Goal: Task Accomplishment & Management: Complete application form

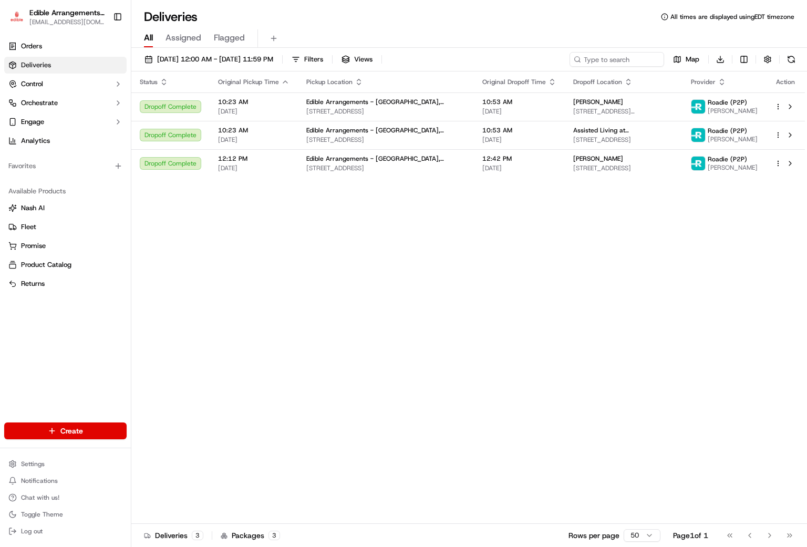
click at [74, 430] on html "Edible Arrangements - [GEOGRAPHIC_DATA], WV [EMAIL_ADDRESS][DOMAIN_NAME] Toggle…" at bounding box center [403, 273] width 807 height 547
click at [164, 472] on link "Order" at bounding box center [189, 469] width 117 height 19
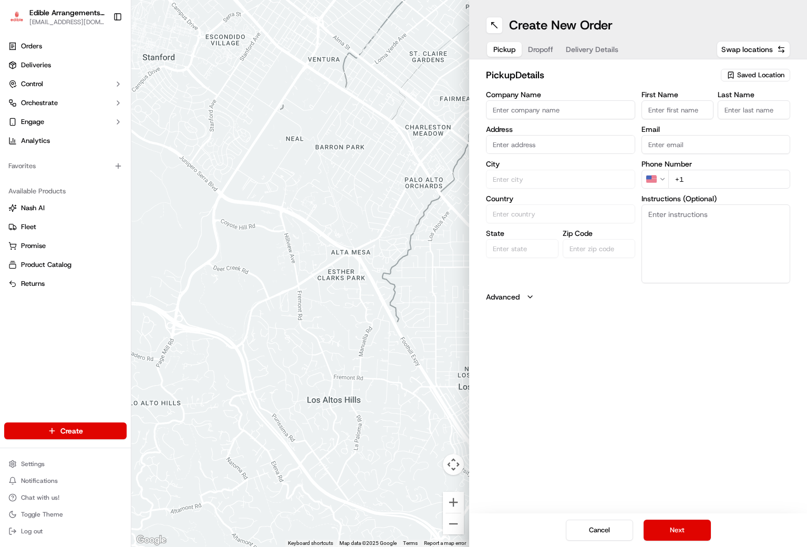
click at [763, 72] on span "Saved Location" at bounding box center [760, 74] width 47 height 9
click at [707, 119] on span "Edible Arrangements - [GEOGRAPHIC_DATA], [GEOGRAPHIC_DATA] (WV946)" at bounding box center [737, 119] width 129 height 19
type input "Edible Arrangements - [GEOGRAPHIC_DATA], [GEOGRAPHIC_DATA]"
type input "[STREET_ADDRESS]"
type input "Morgantown"
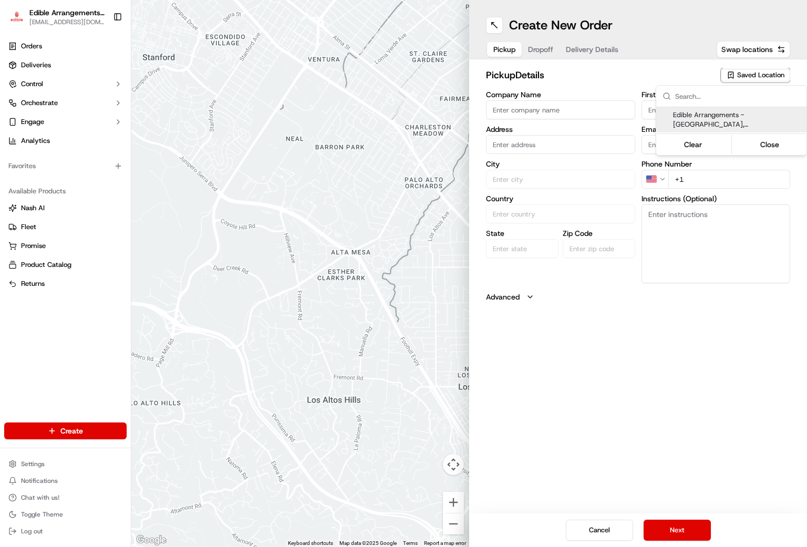
type input "US"
type input "WV"
type input "26508"
type input "[EMAIL_ADDRESS][DOMAIN_NAME]"
type input "[PHONE_NUMBER]"
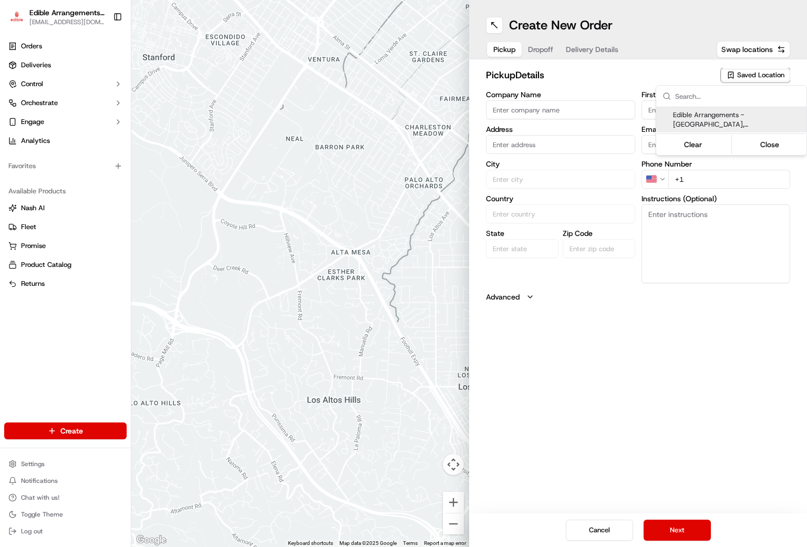
type textarea "Please come inside the store to pick up the arrangement."
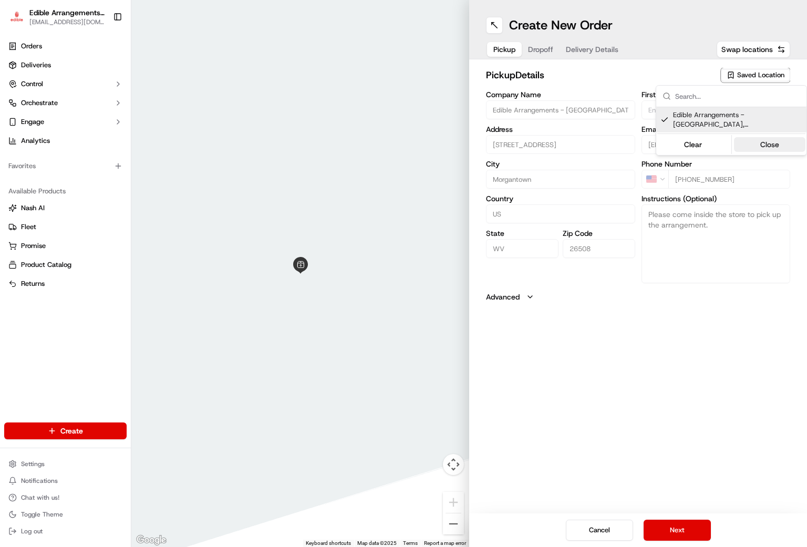
click at [776, 149] on button "Close" at bounding box center [770, 144] width 72 height 15
click at [754, 72] on span "Saved Location" at bounding box center [760, 74] width 47 height 9
click at [743, 119] on span "Edible Arrangements - [GEOGRAPHIC_DATA], [GEOGRAPHIC_DATA] (WV946)" at bounding box center [737, 119] width 129 height 19
type input "+1"
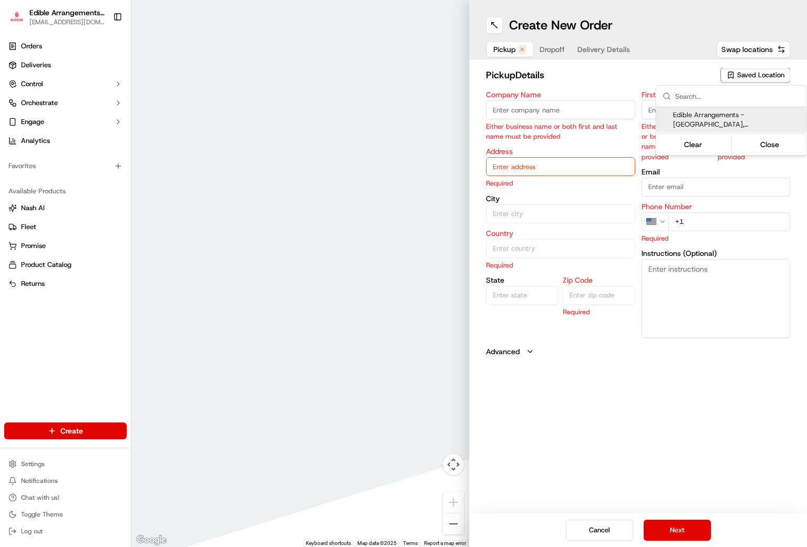
click at [744, 106] on input "text" at bounding box center [737, 96] width 125 height 21
click at [749, 116] on span "Edible Arrangements - [GEOGRAPHIC_DATA], [GEOGRAPHIC_DATA] (WV946)" at bounding box center [737, 119] width 129 height 19
type input "Edible Arrangements - [GEOGRAPHIC_DATA], [GEOGRAPHIC_DATA]"
type input "[STREET_ADDRESS]"
type input "Morgantown"
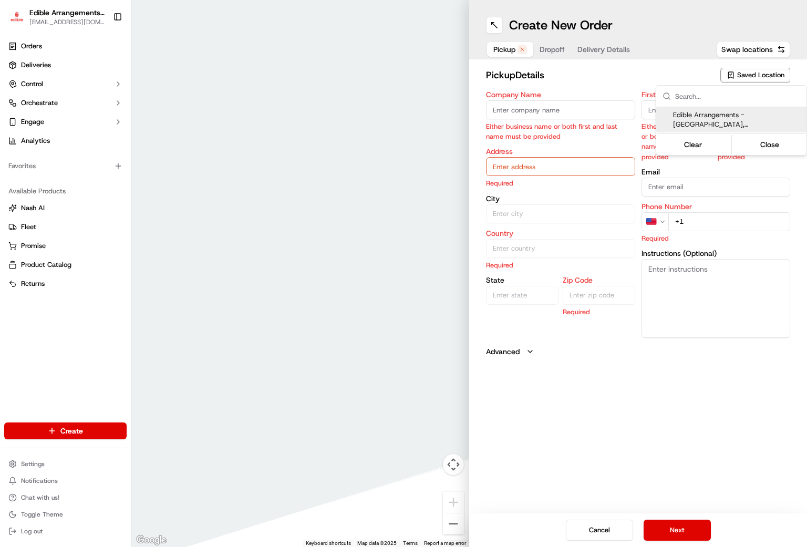
type input "US"
type input "WV"
type input "26508"
type input "[EMAIL_ADDRESS][DOMAIN_NAME]"
type input "[PHONE_NUMBER]"
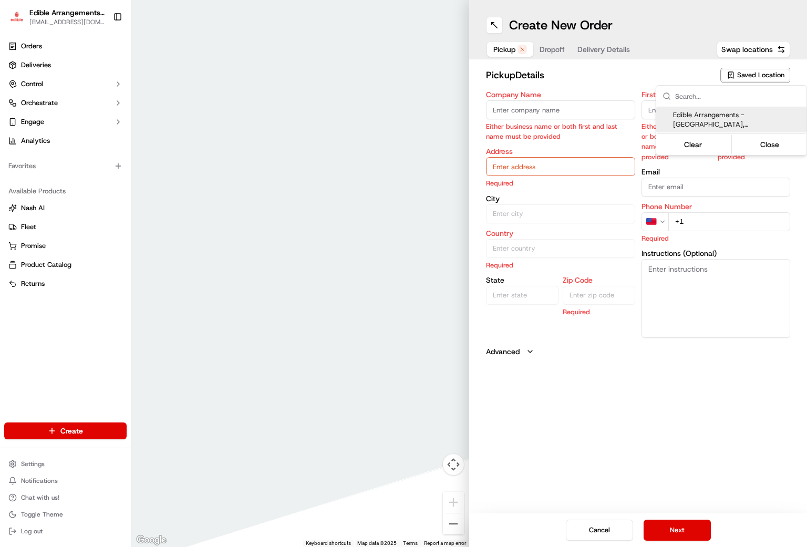
type textarea "Please come inside the store to pick up the arrangement."
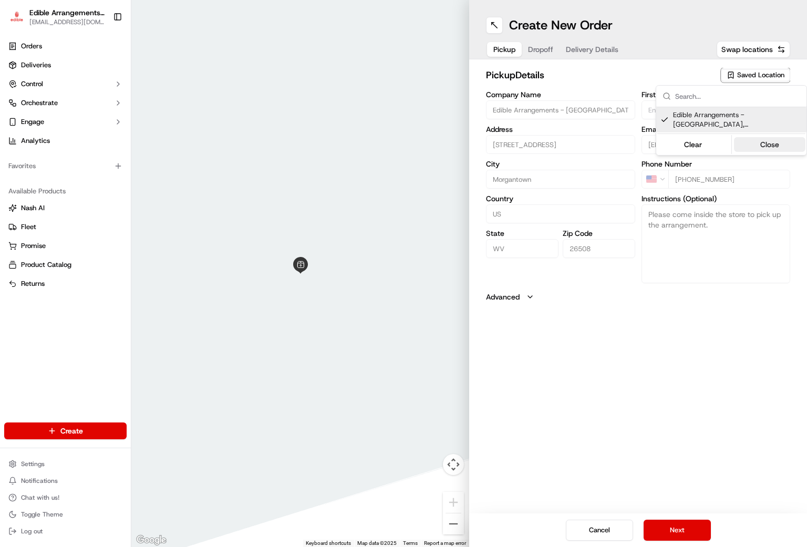
click at [763, 140] on button "Close" at bounding box center [770, 144] width 72 height 15
drag, startPoint x: 695, startPoint y: 178, endPoint x: 683, endPoint y: 358, distance: 180.6
drag, startPoint x: 683, startPoint y: 358, endPoint x: 527, endPoint y: 418, distance: 167.1
click at [527, 418] on div "Create New Order Pickup Dropoff Delivery Details Swap locations pickup Details …" at bounding box center [638, 273] width 338 height 547
click at [749, 70] on span "Saved Location" at bounding box center [760, 74] width 47 height 9
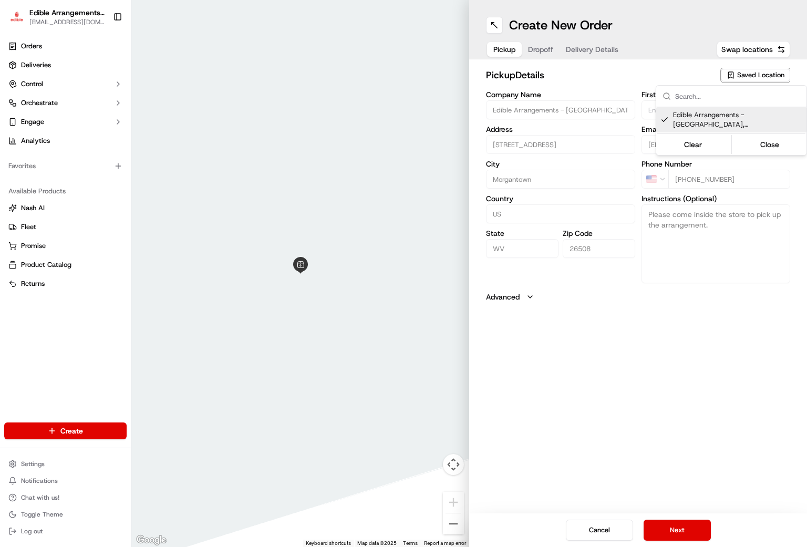
click at [708, 121] on span "Edible Arrangements - [GEOGRAPHIC_DATA], [GEOGRAPHIC_DATA] (WV946)" at bounding box center [737, 119] width 129 height 19
type input "+1"
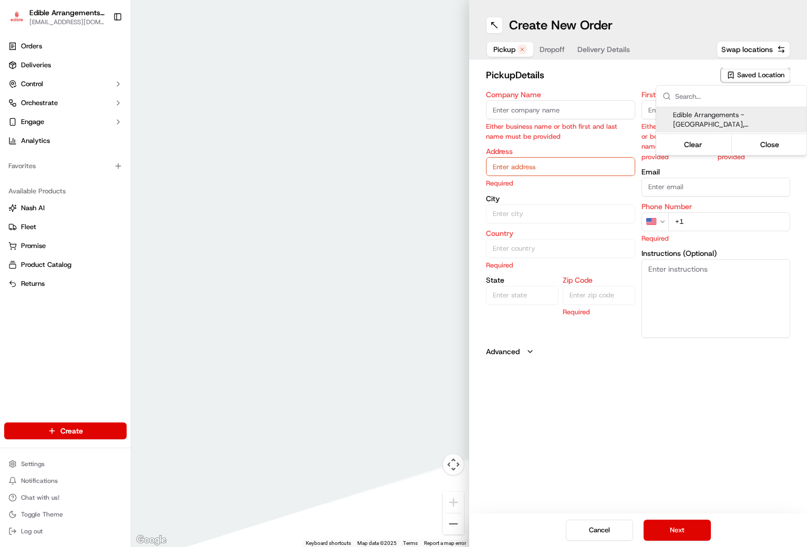
click at [758, 136] on div "Clear Close" at bounding box center [731, 144] width 148 height 19
click at [728, 119] on span "Edible Arrangements - [GEOGRAPHIC_DATA], [GEOGRAPHIC_DATA] (WV946)" at bounding box center [737, 119] width 129 height 19
type input "Edible Arrangements - [GEOGRAPHIC_DATA], [GEOGRAPHIC_DATA]"
type input "[STREET_ADDRESS]"
type input "Morgantown"
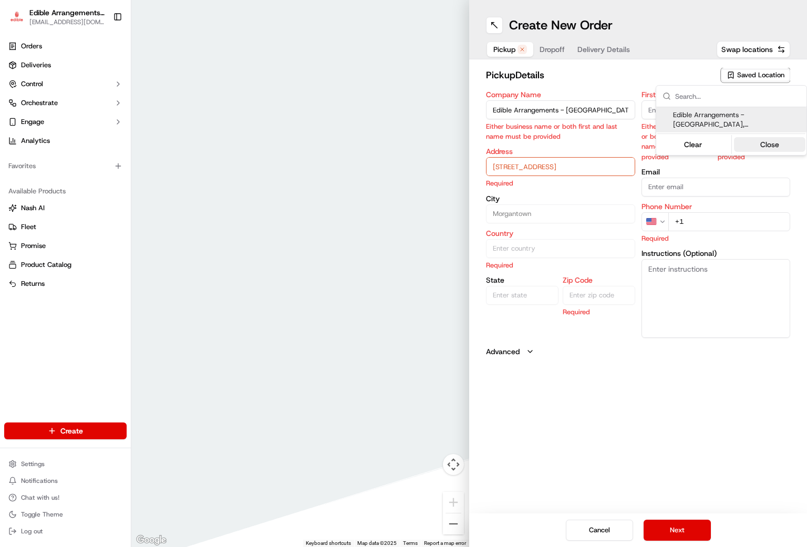
type input "US"
type input "WV"
type input "26508"
type input "[EMAIL_ADDRESS][DOMAIN_NAME]"
type input "[PHONE_NUMBER]"
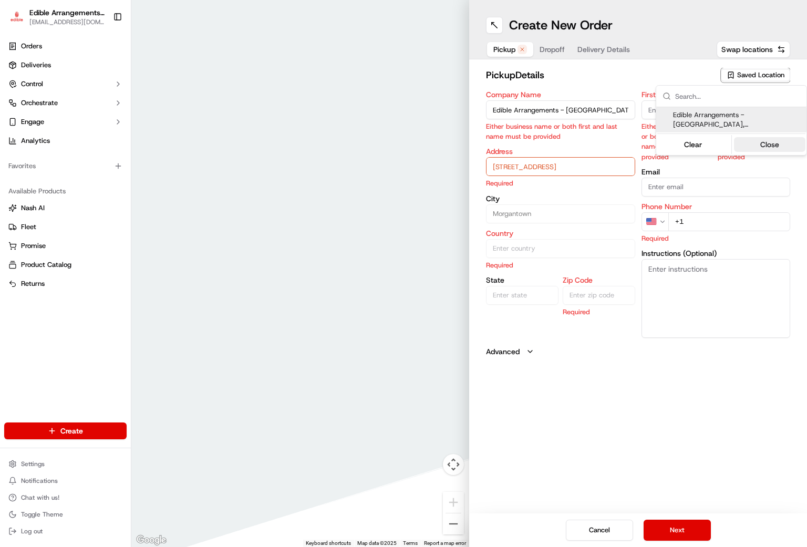
type textarea "Please come inside the store to pick up the arrangement."
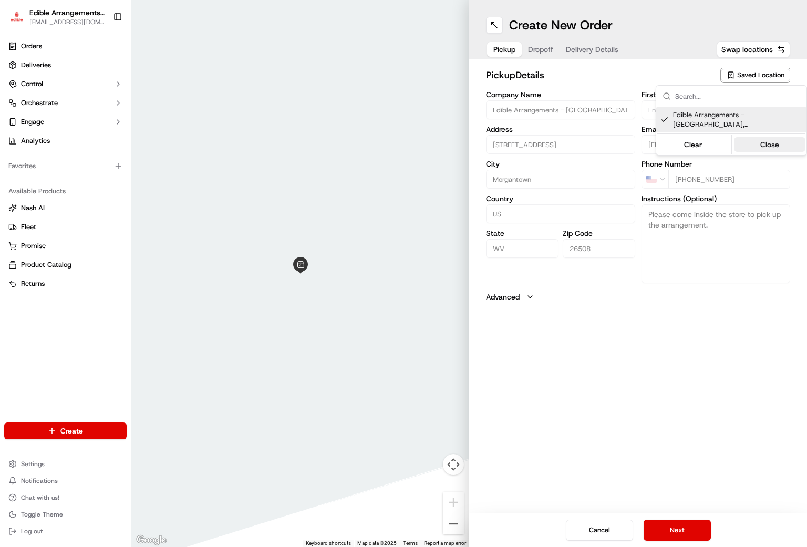
click at [758, 145] on button "Close" at bounding box center [770, 144] width 72 height 15
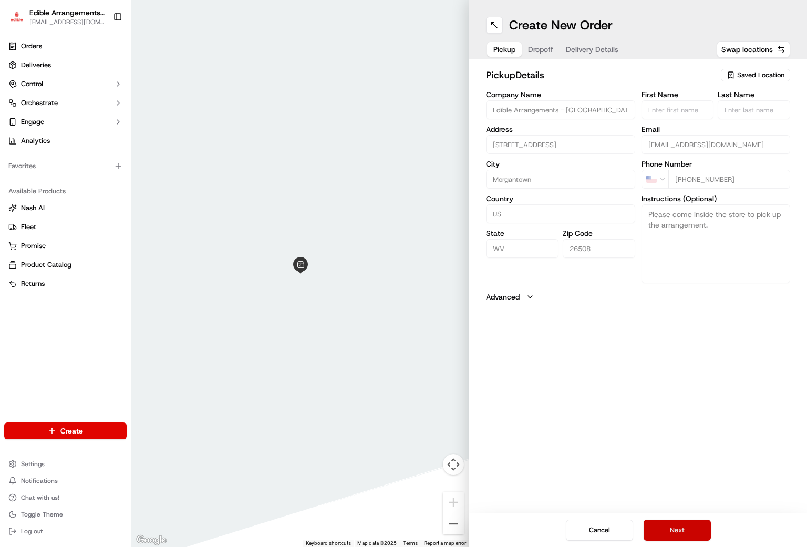
click at [669, 531] on button "Next" at bounding box center [676, 530] width 67 height 21
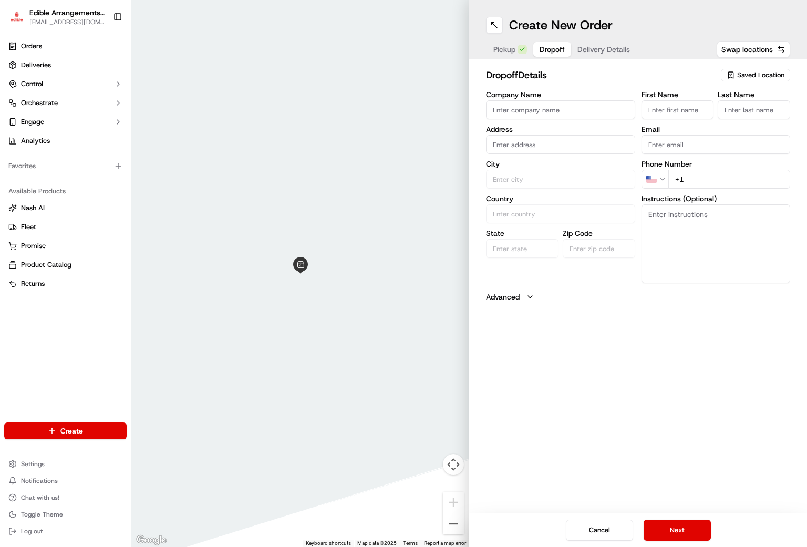
click at [545, 45] on span "Dropoff" at bounding box center [551, 49] width 25 height 11
click at [673, 117] on input "First Name" at bounding box center [677, 109] width 72 height 19
type input "[PERSON_NAME]"
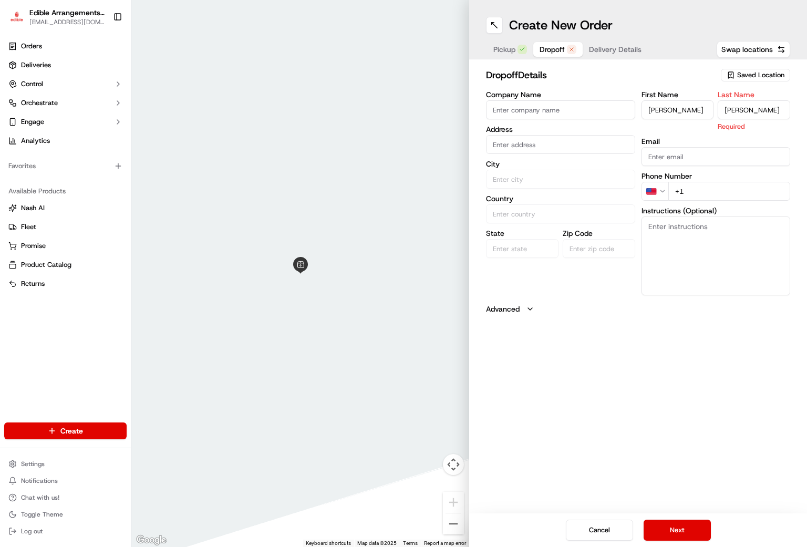
type input "[PERSON_NAME]"
click at [536, 148] on input "text" at bounding box center [560, 144] width 149 height 19
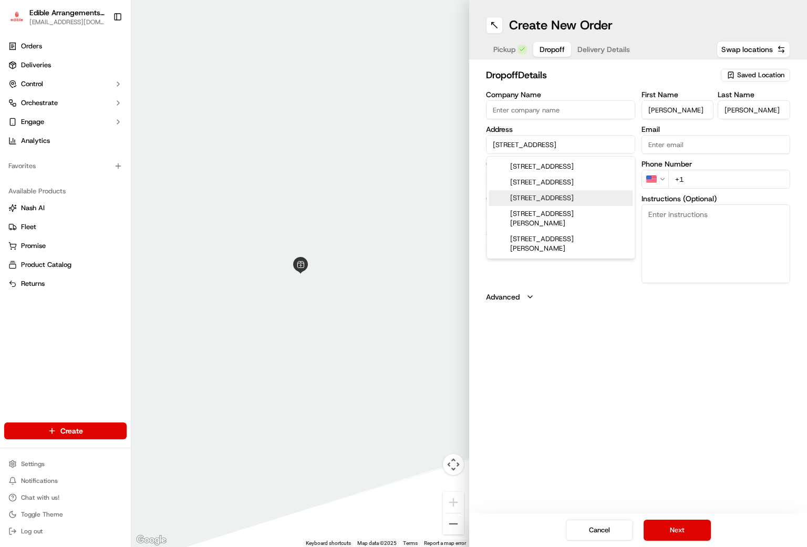
click at [567, 206] on div "[STREET_ADDRESS]" at bounding box center [561, 198] width 144 height 16
type input "[STREET_ADDRESS]"
type input "Fairmont"
type input "[GEOGRAPHIC_DATA]"
type input "WV"
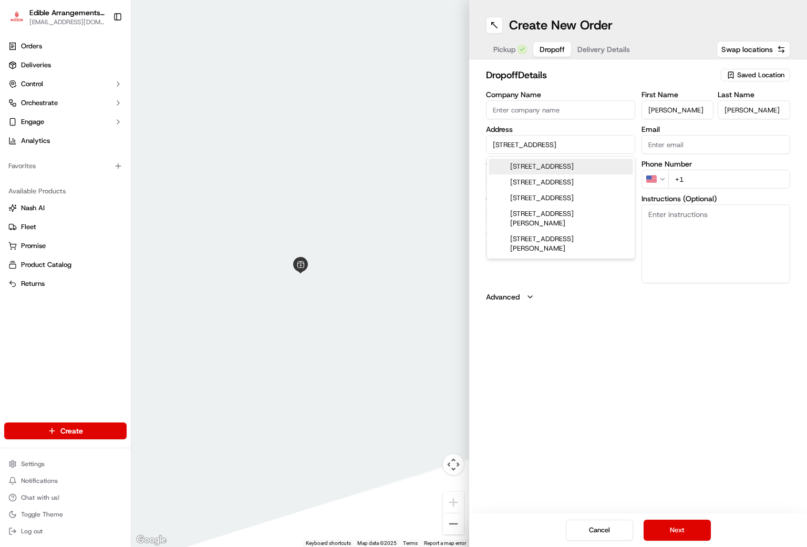
type input "26554"
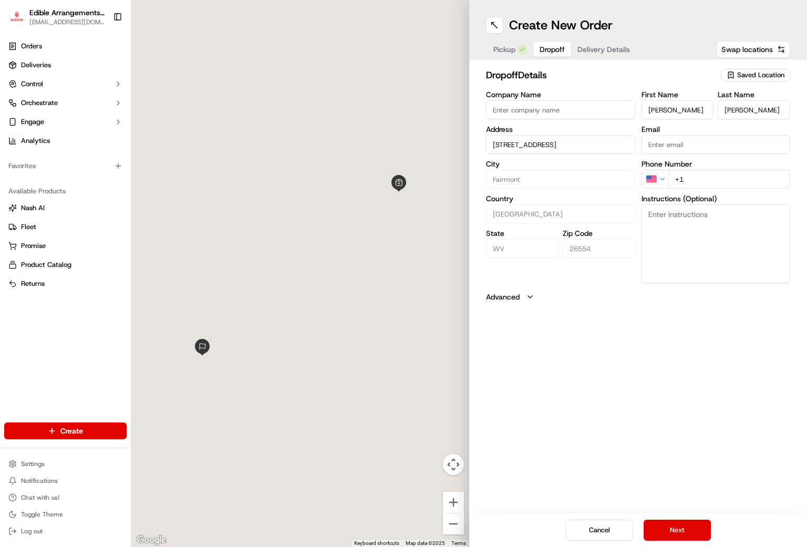
type input "[STREET_ADDRESS]"
click at [699, 185] on input "+1" at bounding box center [729, 179] width 122 height 19
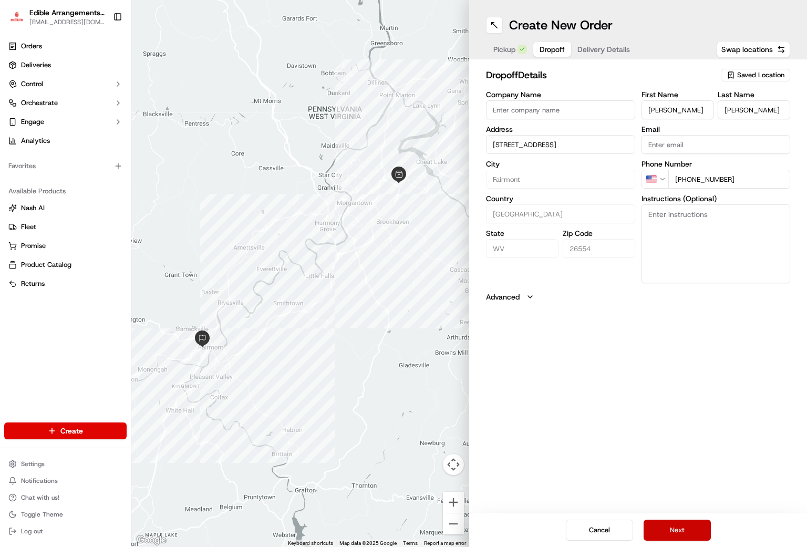
type input "[PHONE_NUMBER]"
click at [657, 528] on button "Next" at bounding box center [676, 530] width 67 height 21
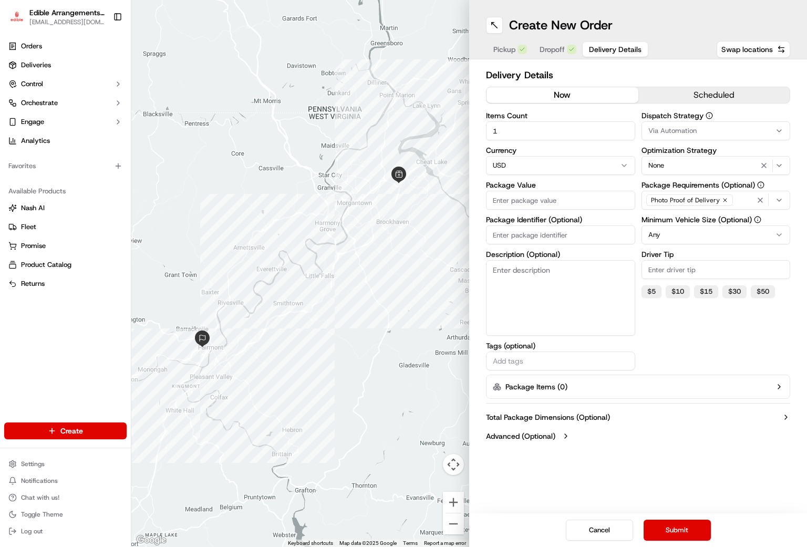
click at [513, 205] on input "Package Value" at bounding box center [560, 200] width 149 height 19
type input "67.98"
click at [512, 238] on input "Package Identifier (Optional)" at bounding box center [560, 234] width 149 height 19
type input "0604"
click at [539, 281] on textarea "Description (Optional)" at bounding box center [560, 298] width 149 height 76
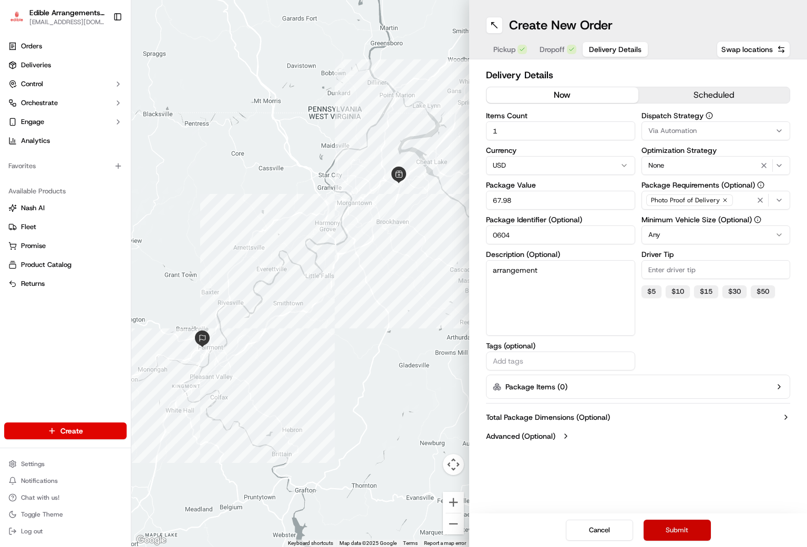
type textarea "arrangement"
click at [666, 531] on button "Submit" at bounding box center [676, 530] width 67 height 21
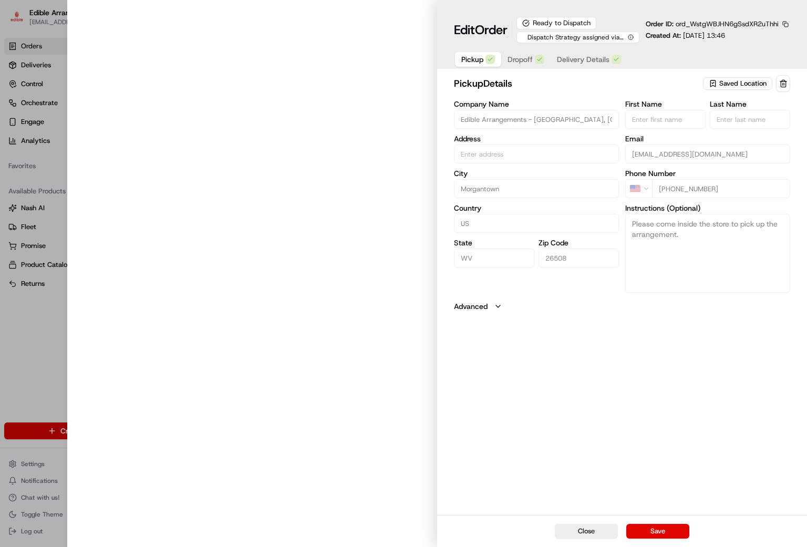
type input "[STREET_ADDRESS]"
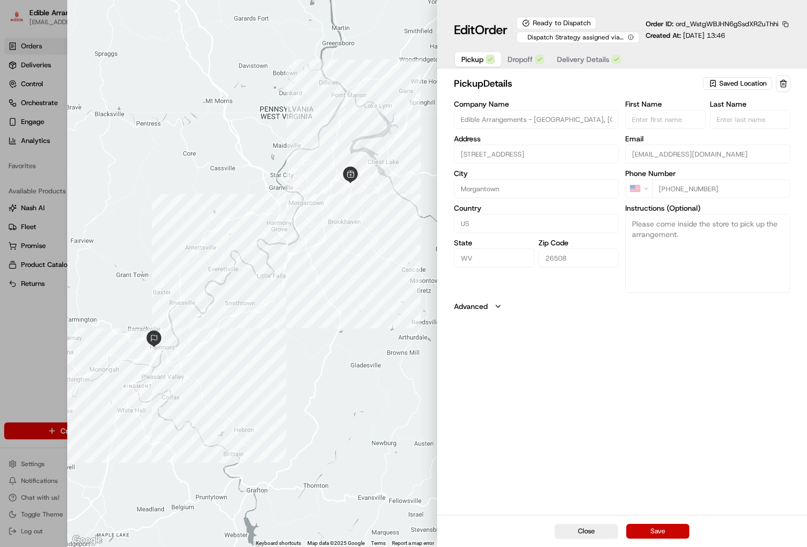
click at [658, 526] on button "Save" at bounding box center [657, 531] width 63 height 15
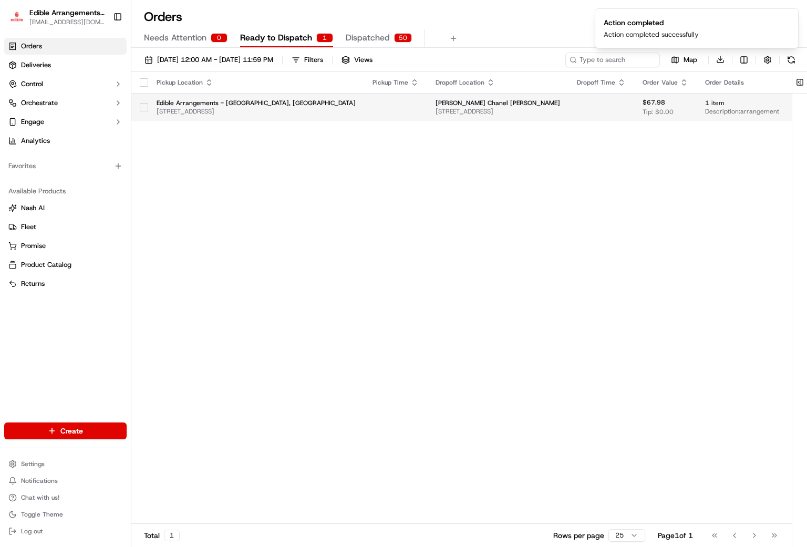
click at [157, 109] on span "[STREET_ADDRESS]" at bounding box center [256, 111] width 199 height 8
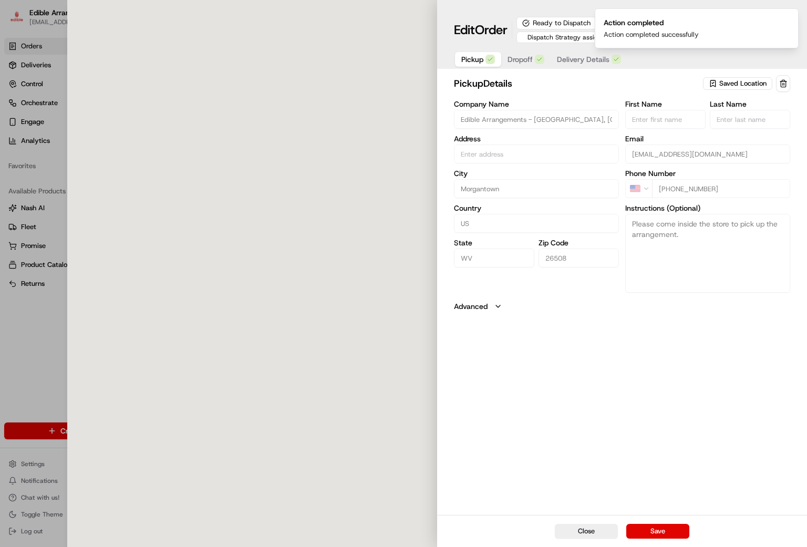
type input "[STREET_ADDRESS]"
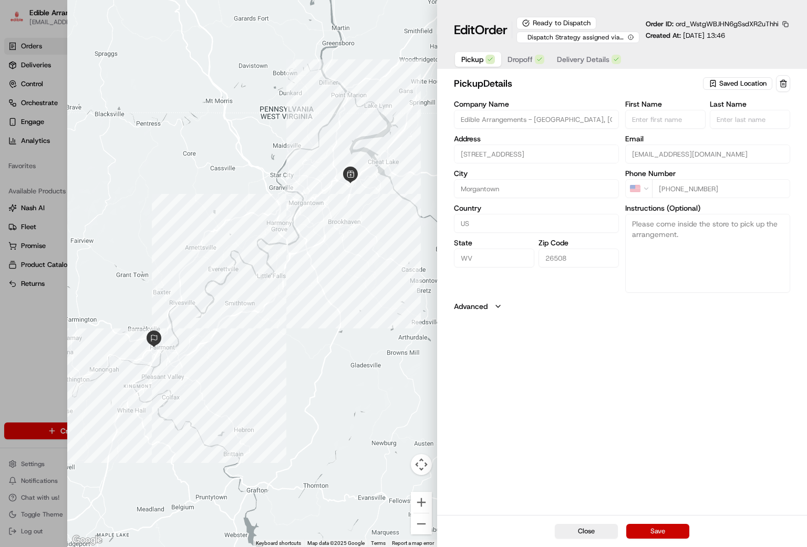
click at [673, 535] on button "Save" at bounding box center [657, 531] width 63 height 15
type input "+1"
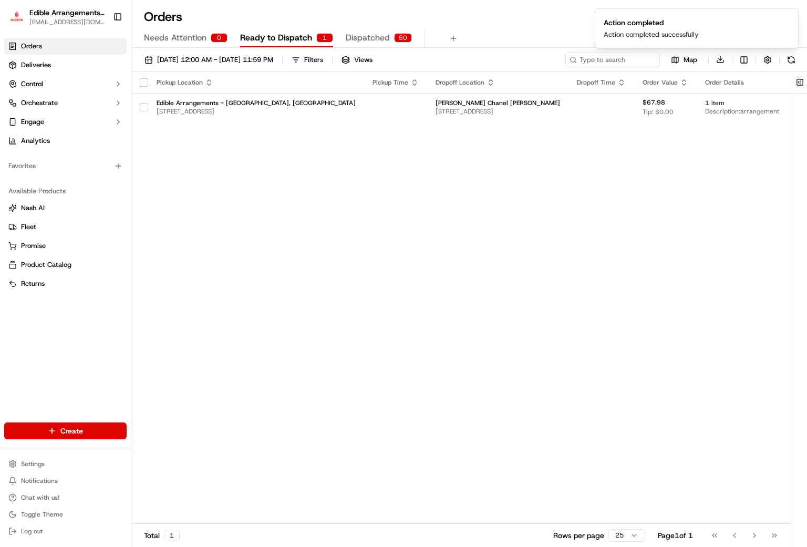
click at [221, 212] on div "Pickup Location Pickup Time Dropoff Location Dropoff Time Order Value Order Det…" at bounding box center [587, 298] width 913 height 452
click at [141, 109] on button "button" at bounding box center [144, 107] width 8 height 8
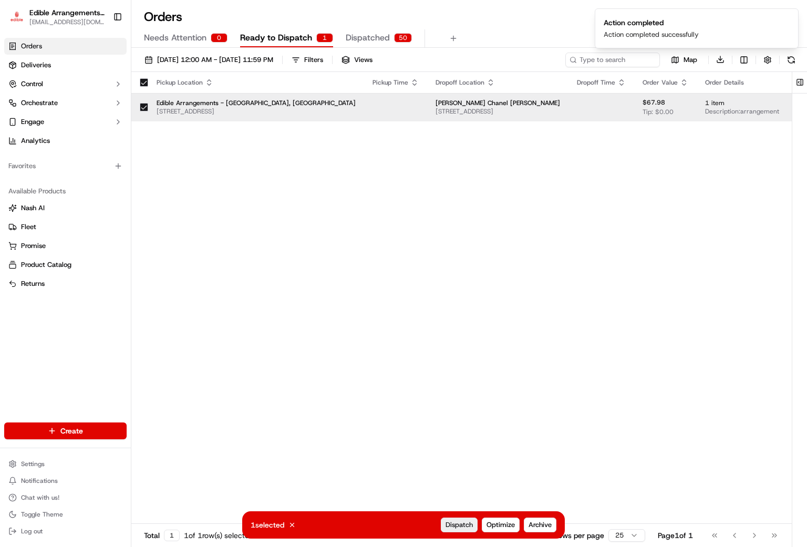
click at [445, 525] on span "Dispatch" at bounding box center [458, 524] width 27 height 9
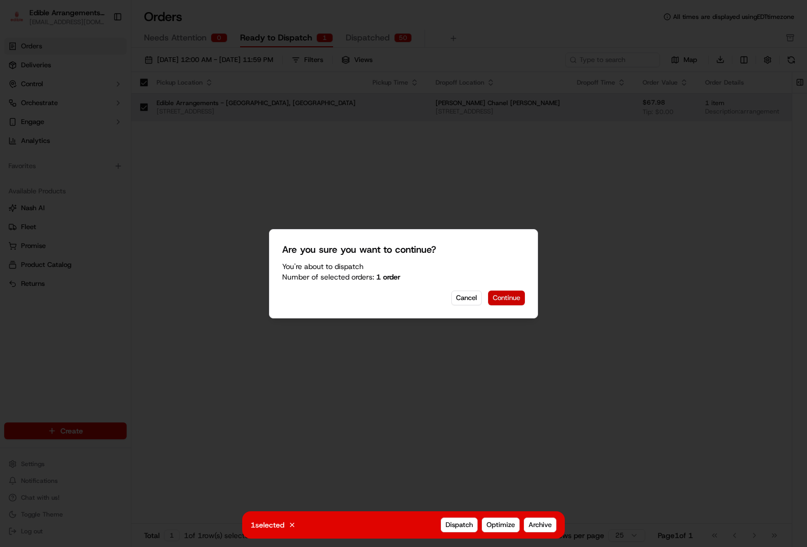
click at [503, 292] on button "Continue" at bounding box center [506, 297] width 37 height 15
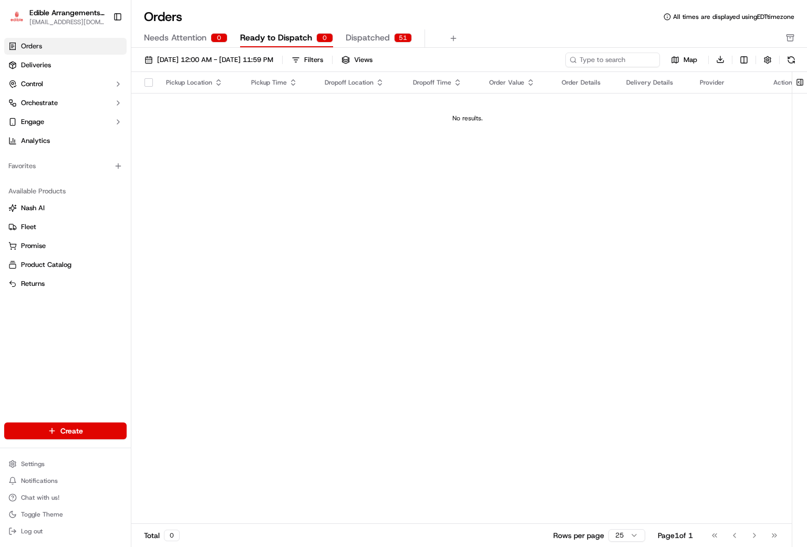
click at [371, 41] on span "Dispatched" at bounding box center [368, 38] width 44 height 13
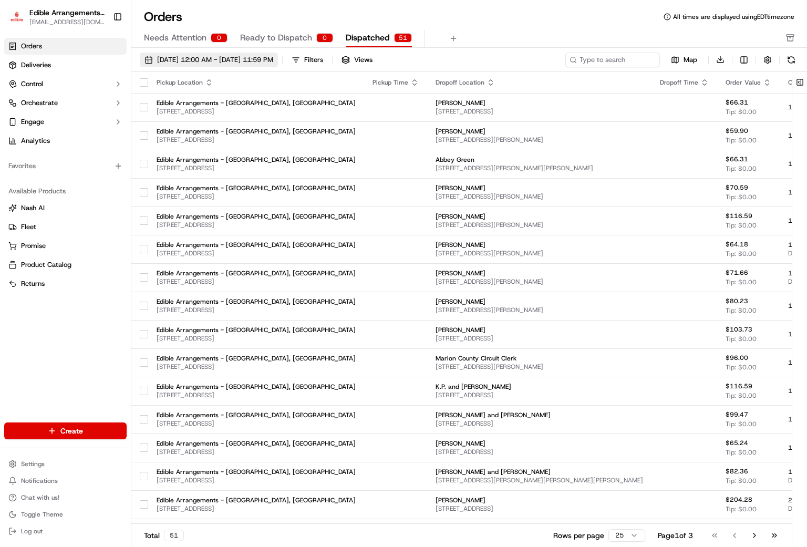
click at [180, 60] on span "[DATE] 12:00 AM - [DATE] 11:59 PM" at bounding box center [215, 59] width 116 height 9
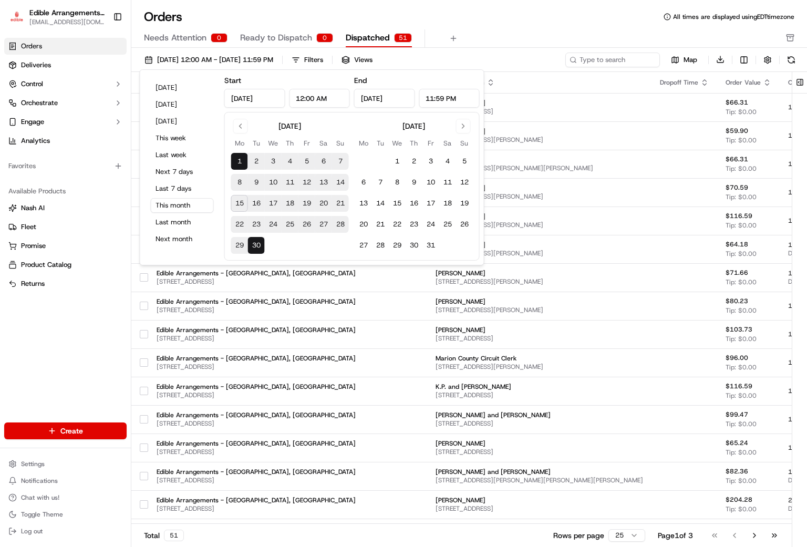
click at [238, 204] on button "15" at bounding box center [239, 203] width 17 height 17
type input "[DATE]"
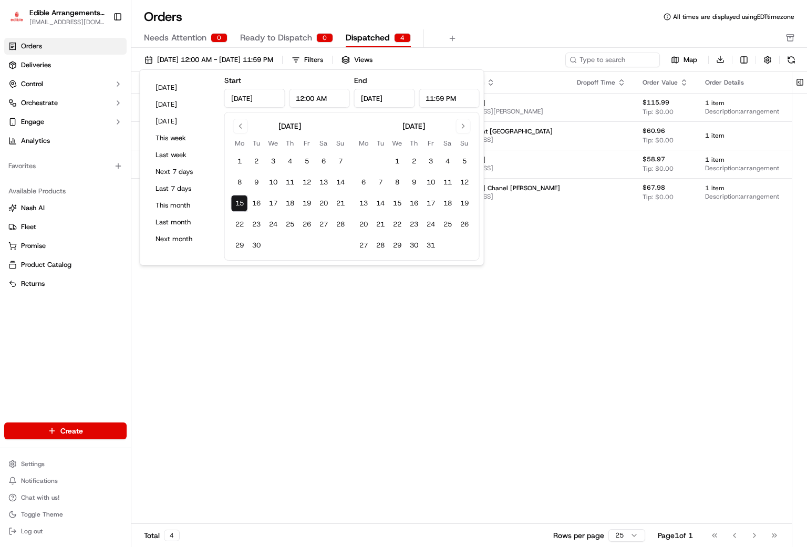
click at [669, 304] on div "Pickup Location Pickup Time Dropoff Location Dropoff Time Order Value Order Det…" at bounding box center [512, 298] width 762 height 452
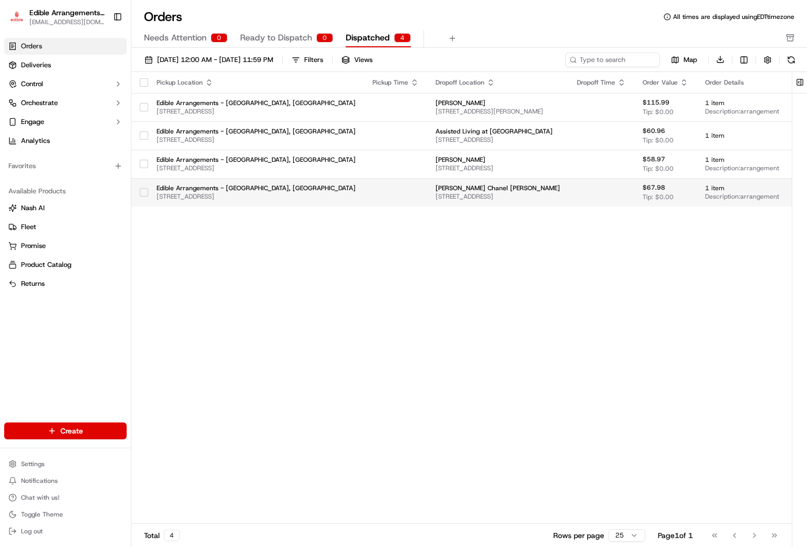
click at [435, 199] on span "[STREET_ADDRESS]" at bounding box center [497, 196] width 124 height 8
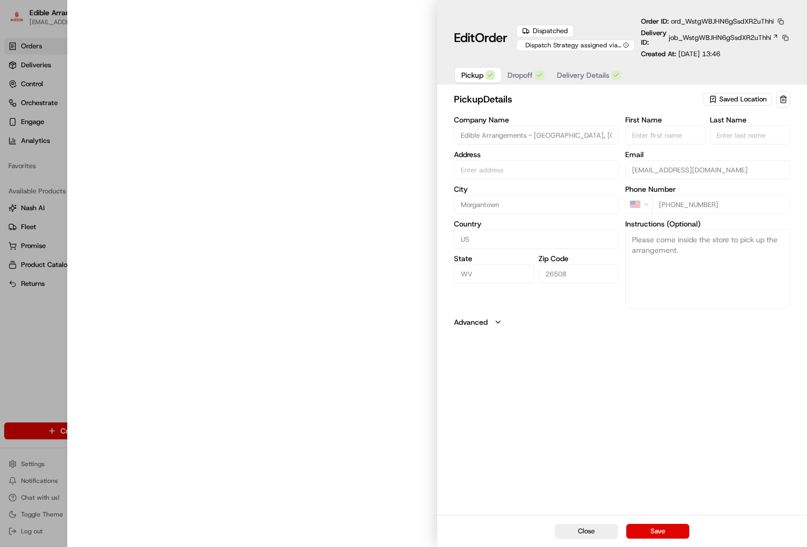
type input "[STREET_ADDRESS]"
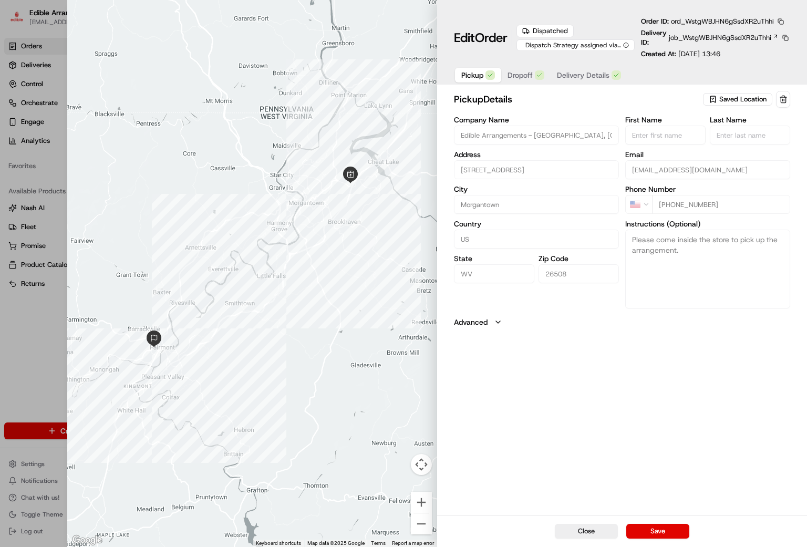
click at [9, 325] on div at bounding box center [403, 273] width 807 height 547
type input "+1"
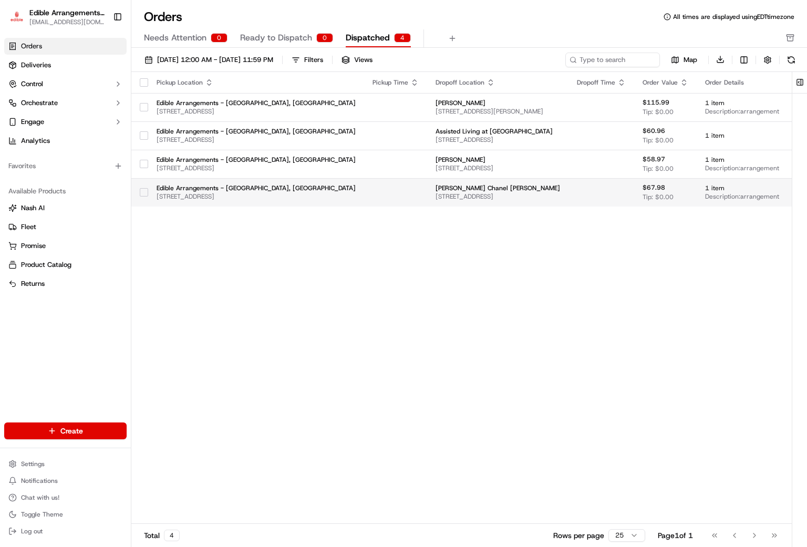
click at [796, 192] on button "View Job" at bounding box center [820, 192] width 49 height 13
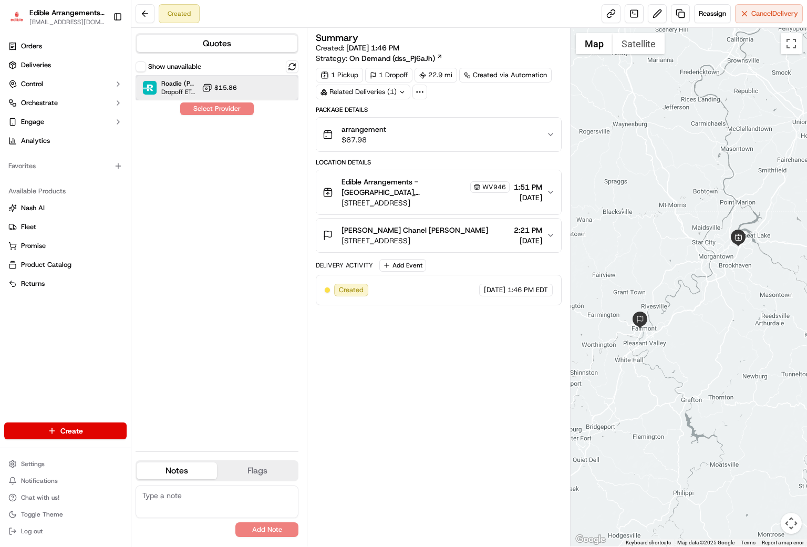
click at [191, 82] on span "Roadie (P2P)" at bounding box center [179, 83] width 36 height 8
click at [204, 106] on button "Assign Provider" at bounding box center [217, 108] width 75 height 13
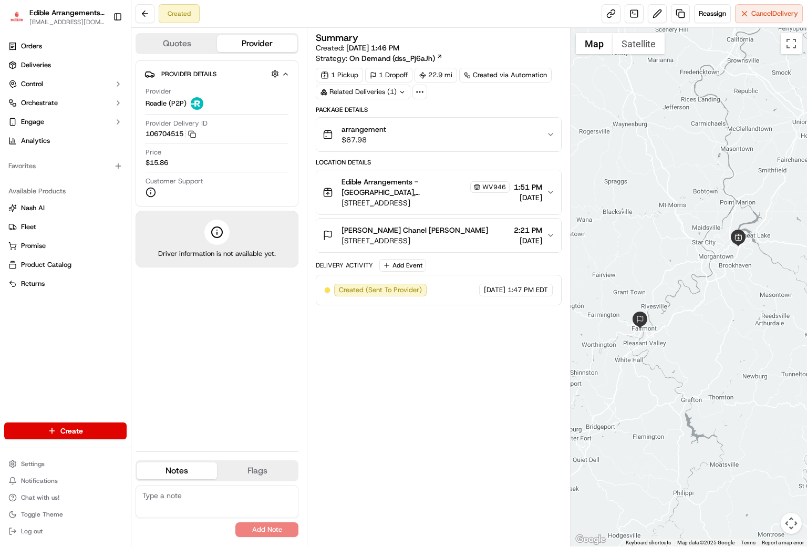
click at [473, 418] on div "Summary Created: 09/15/2025 1:46 PM Strategy: On Demand (dss_Pj6aJh) 1 Pickup 1…" at bounding box center [439, 287] width 246 height 508
click at [435, 422] on div "Summary Created: 09/15/2025 1:46 PM Strategy: On Demand (dss_Pj6aJh) 1 Pickup 1…" at bounding box center [439, 287] width 246 height 508
click at [39, 50] on span "Orders" at bounding box center [31, 45] width 21 height 9
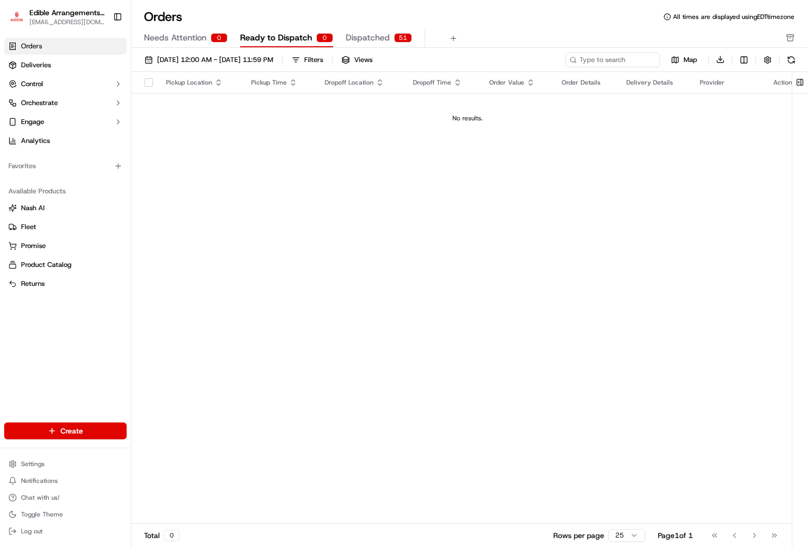
click at [352, 35] on span "Dispatched" at bounding box center [368, 38] width 44 height 13
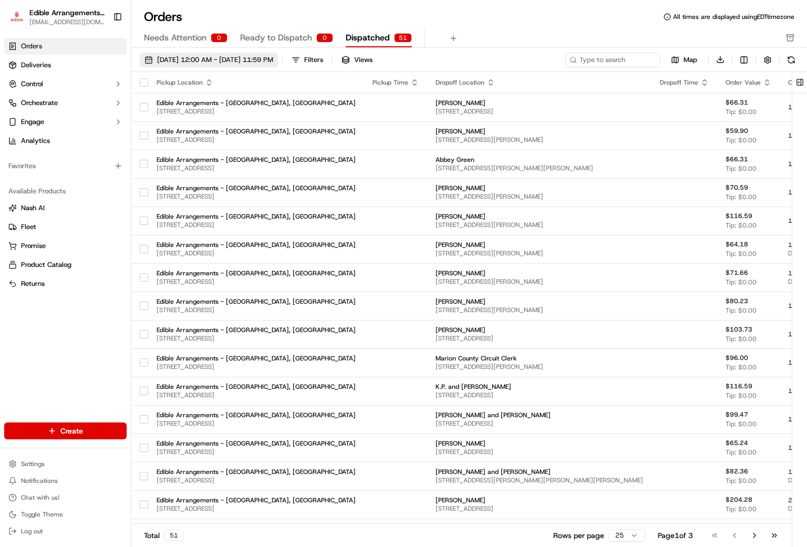
click at [273, 62] on span "[DATE] 12:00 AM - [DATE] 11:59 PM" at bounding box center [215, 59] width 116 height 9
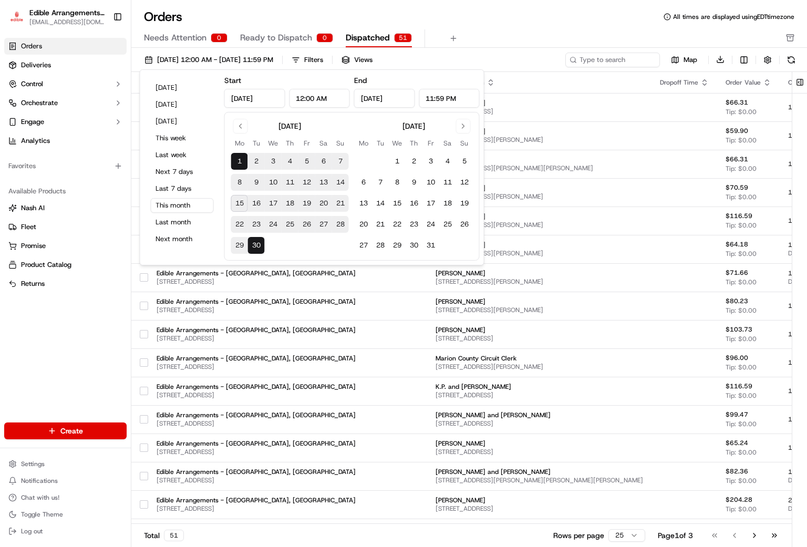
click at [240, 192] on tbody "1 2 3 4 5 6 7 8 9 10 11 12 13 14 15 16 17 18 19 20 21 22 23 24 25 26 27 28 29 30" at bounding box center [290, 201] width 118 height 105
click at [235, 207] on button "15" at bounding box center [239, 203] width 17 height 17
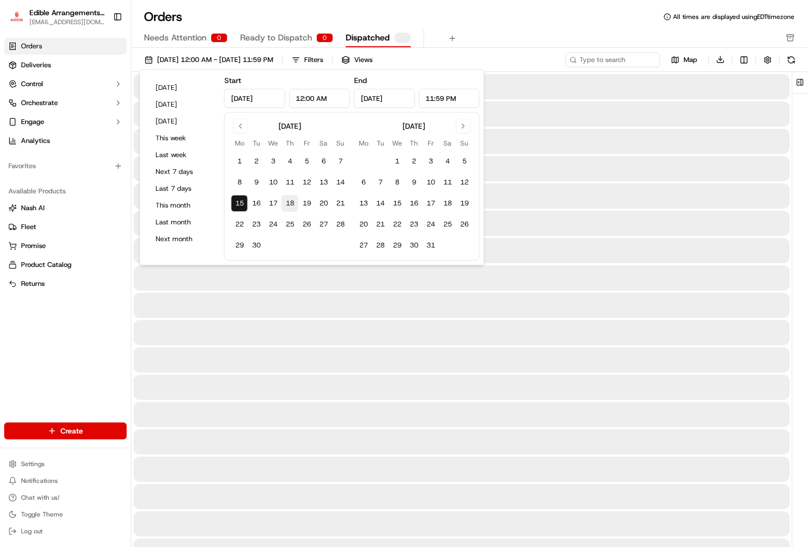
type input "[DATE]"
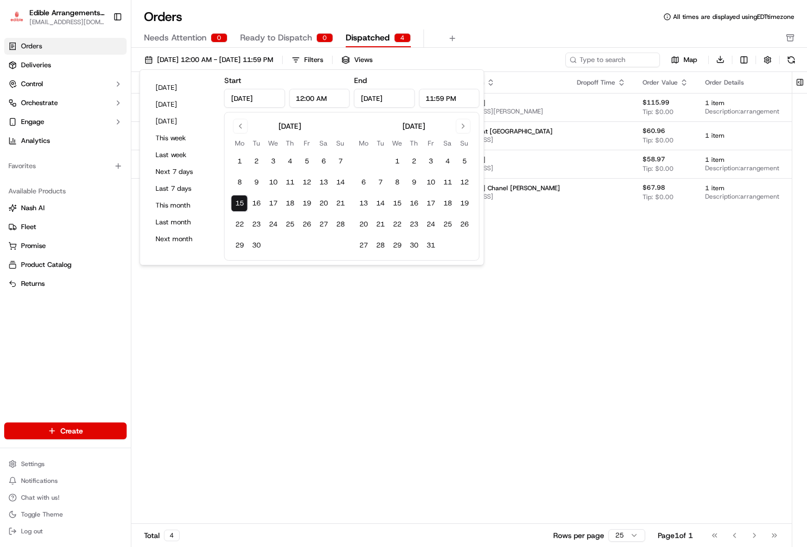
click at [634, 266] on div "Pickup Location Pickup Time Dropoff Location Dropoff Time Order Value Order Det…" at bounding box center [512, 298] width 762 height 452
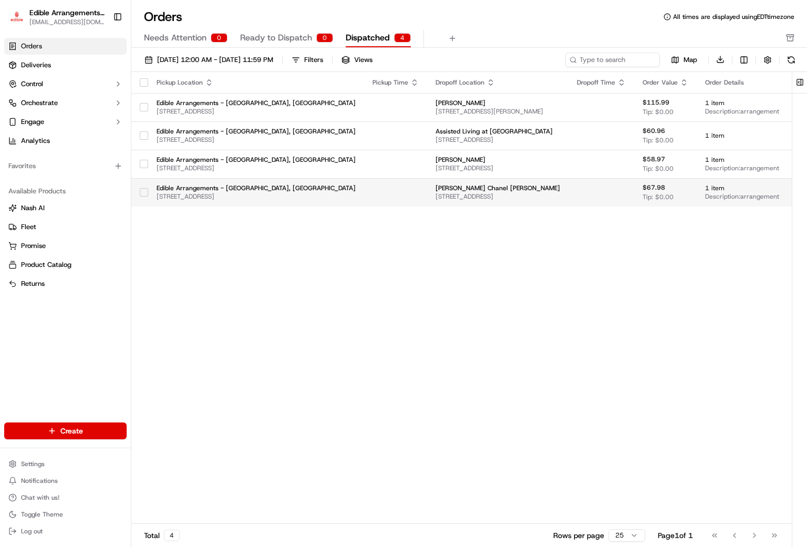
click at [673, 191] on td "$67.98 Tip: $0.00" at bounding box center [665, 192] width 63 height 28
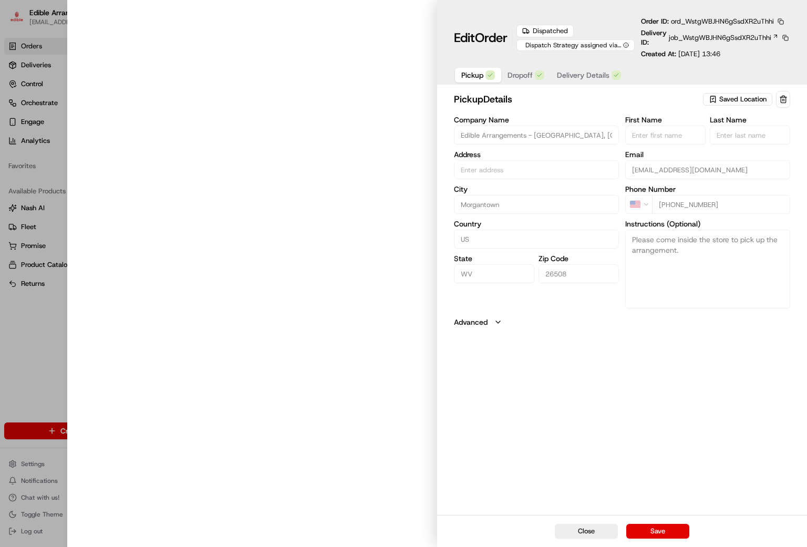
type input "[STREET_ADDRESS]"
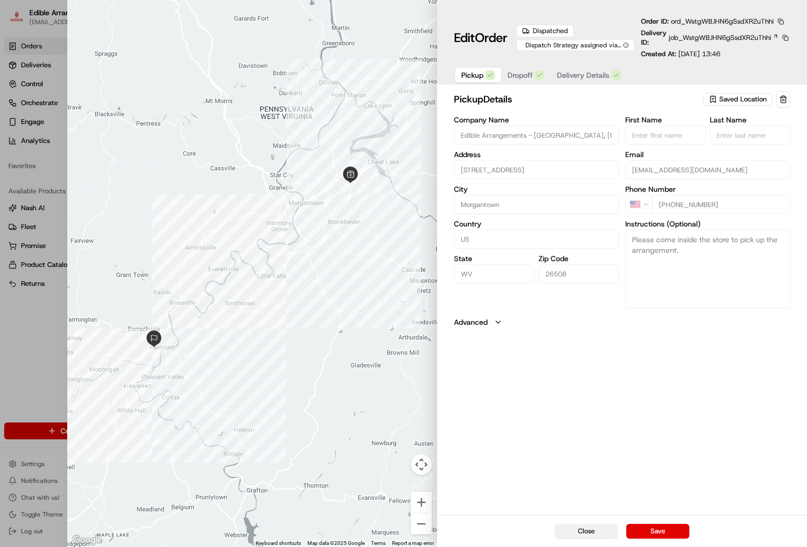
click at [577, 526] on button "Close" at bounding box center [586, 531] width 63 height 15
type input "+1"
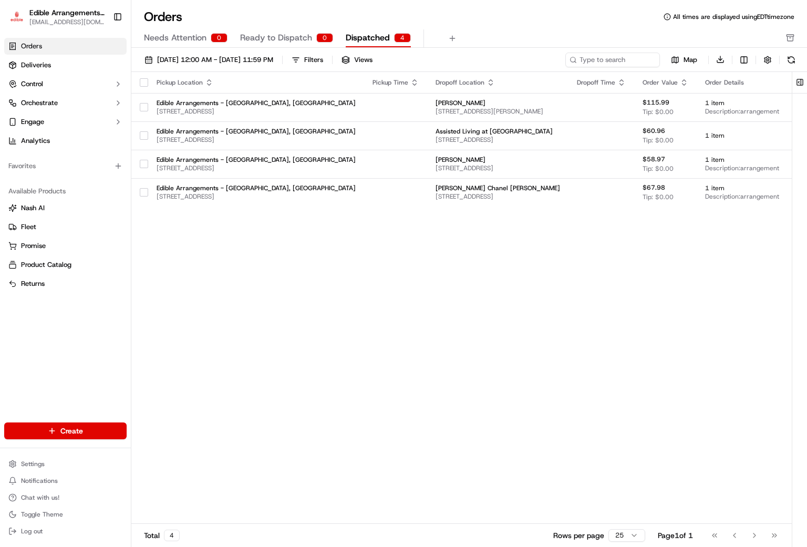
click at [32, 43] on span "Orders" at bounding box center [31, 45] width 21 height 9
click at [46, 64] on span "Deliveries" at bounding box center [36, 64] width 30 height 9
